Goal: Information Seeking & Learning: Learn about a topic

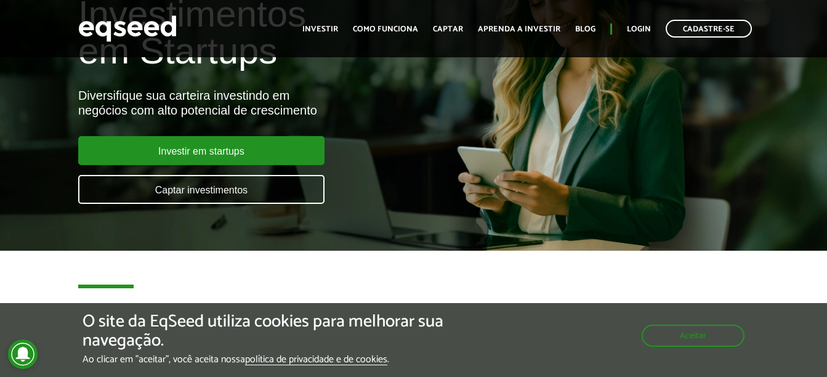
scroll to position [144, 0]
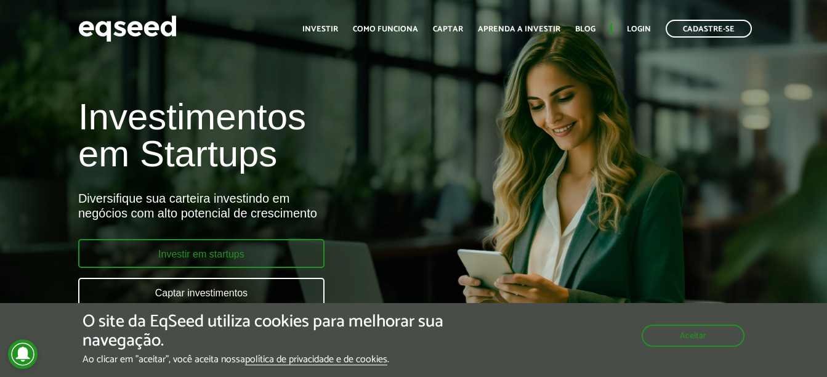
click at [247, 255] on link "Investir em startups" at bounding box center [201, 253] width 246 height 29
